Goal: Find specific page/section: Find specific page/section

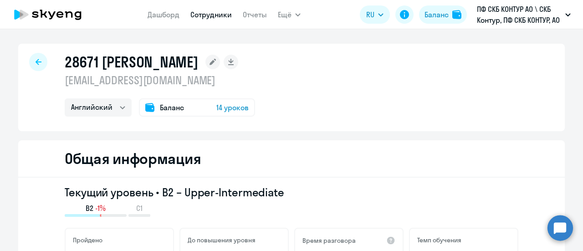
select select "english"
click at [257, 15] on link "Отчеты" at bounding box center [255, 14] width 24 height 9
click at [220, 16] on link "Сотрудники" at bounding box center [210, 14] width 41 height 9
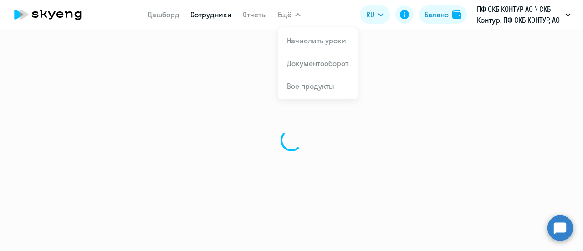
select select "30"
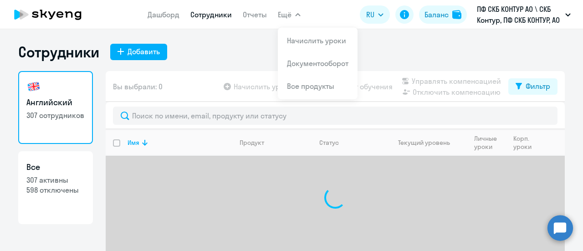
click at [298, 15] on icon "button" at bounding box center [297, 14] width 5 height 3
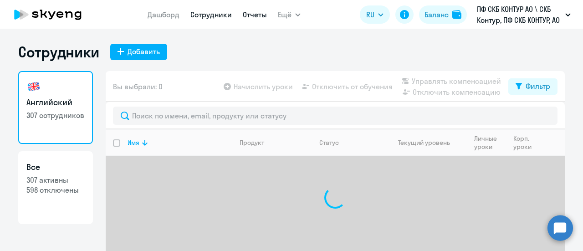
click at [252, 13] on link "Отчеты" at bounding box center [255, 14] width 24 height 9
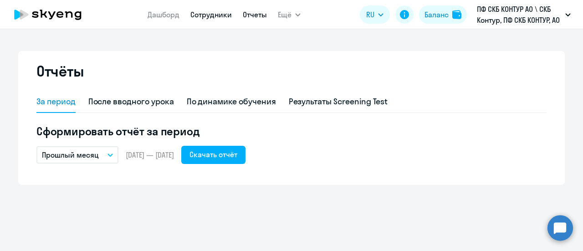
click at [204, 15] on link "Сотрудники" at bounding box center [210, 14] width 41 height 9
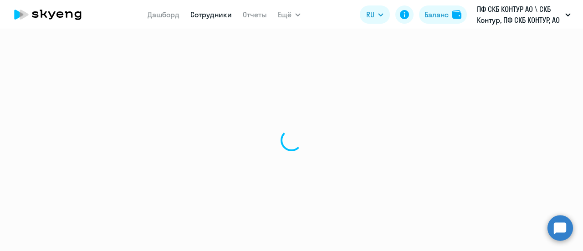
select select "30"
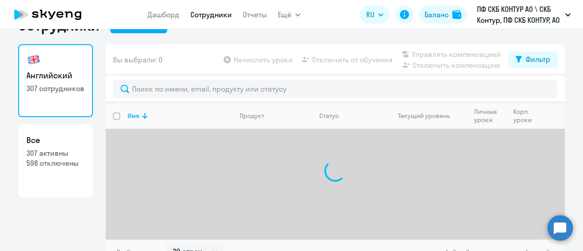
scroll to position [40, 0]
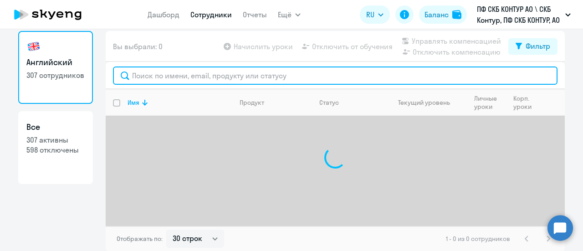
click at [150, 80] on input "text" at bounding box center [335, 75] width 444 height 18
paste input "[PERSON_NAME]"
type input "[PERSON_NAME]"
